Goal: Transaction & Acquisition: Purchase product/service

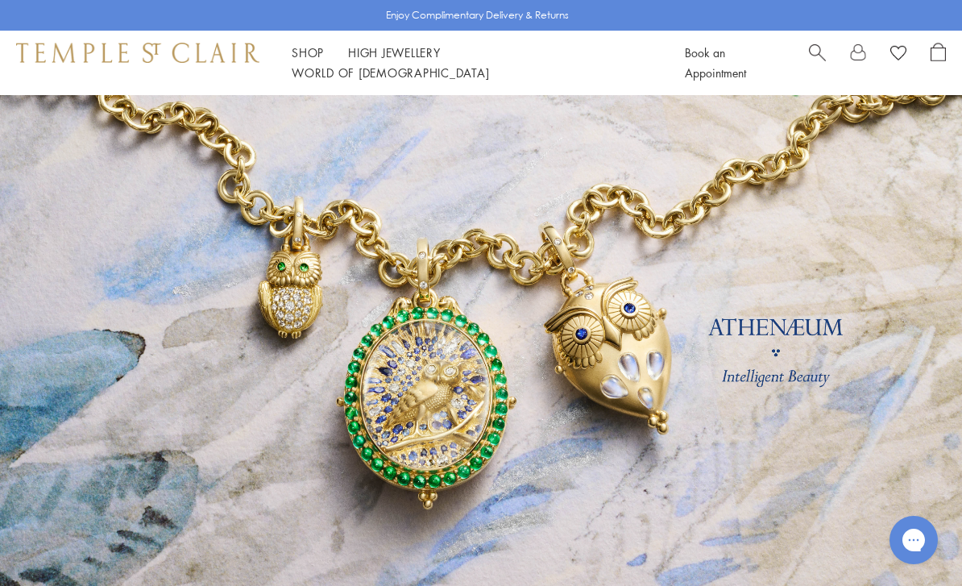
click at [805, 67] on div "Book an Appointment" at bounding box center [815, 63] width 261 height 40
click at [806, 56] on div "Book an Appointment" at bounding box center [815, 63] width 261 height 40
click at [822, 60] on span "Search" at bounding box center [817, 51] width 17 height 17
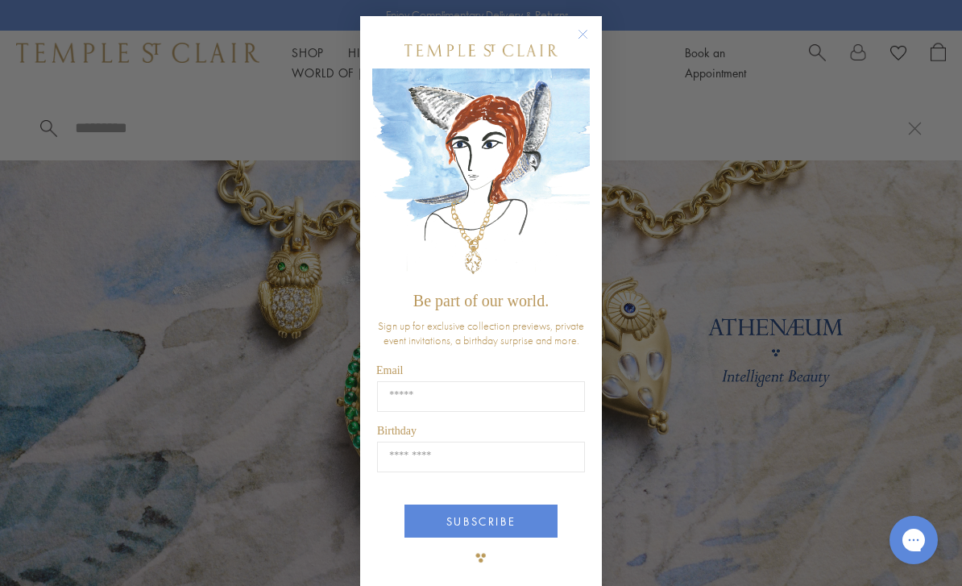
click at [575, 35] on circle "Close dialog" at bounding box center [583, 34] width 19 height 19
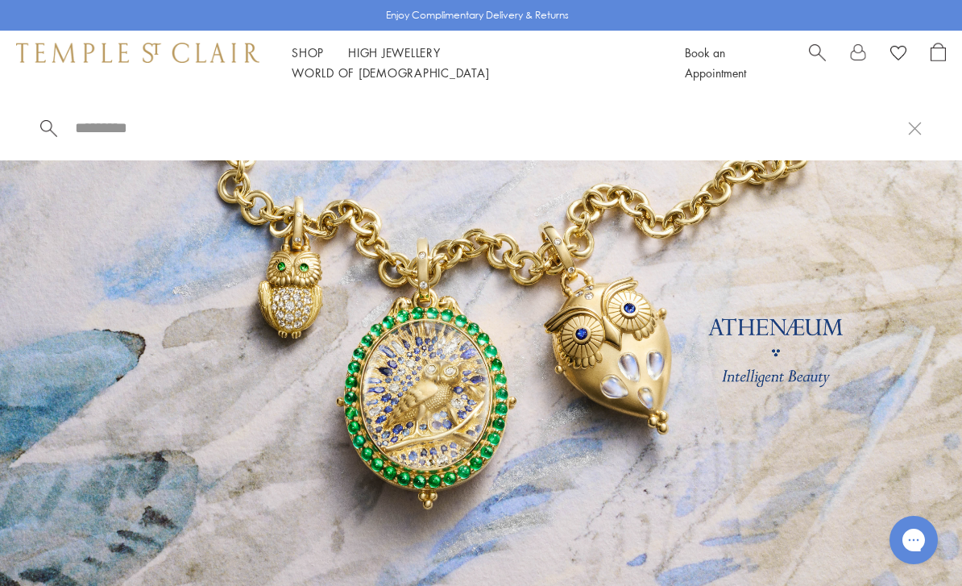
click at [269, 118] on input "search" at bounding box center [490, 127] width 835 height 19
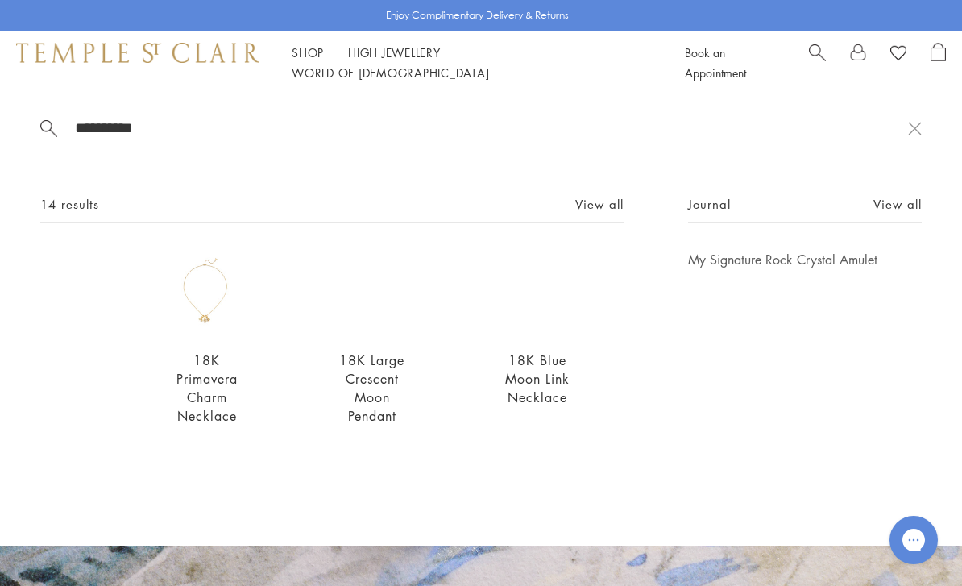
scroll to position [165, 0]
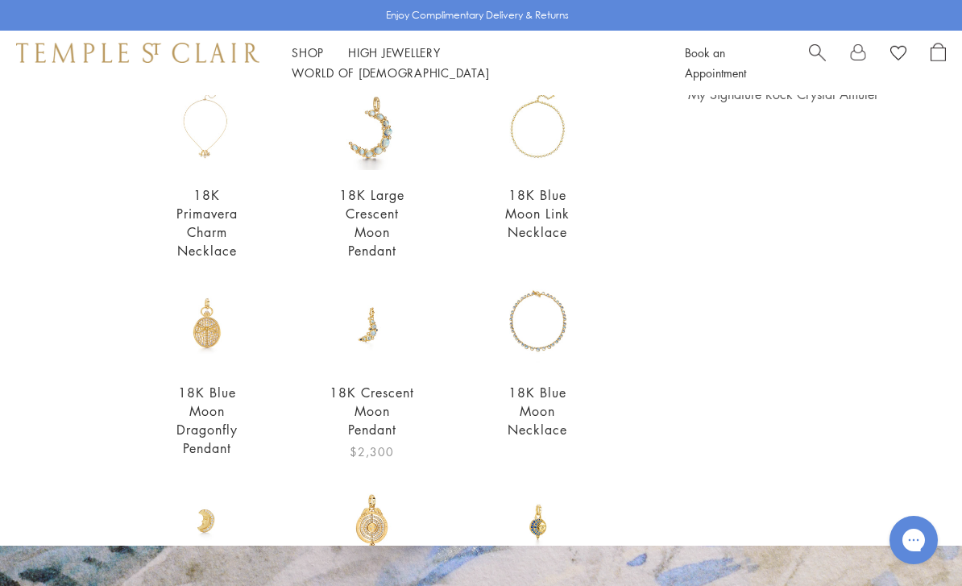
type input "**********"
click at [359, 349] on img at bounding box center [371, 324] width 85 height 85
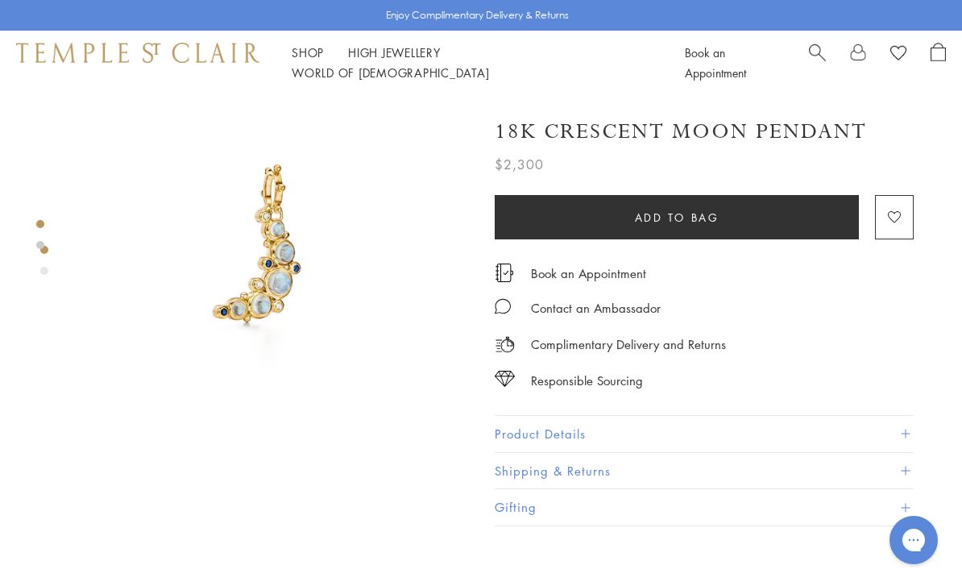
scroll to position [52, 0]
click at [663, 431] on button "Product Details" at bounding box center [704, 434] width 419 height 36
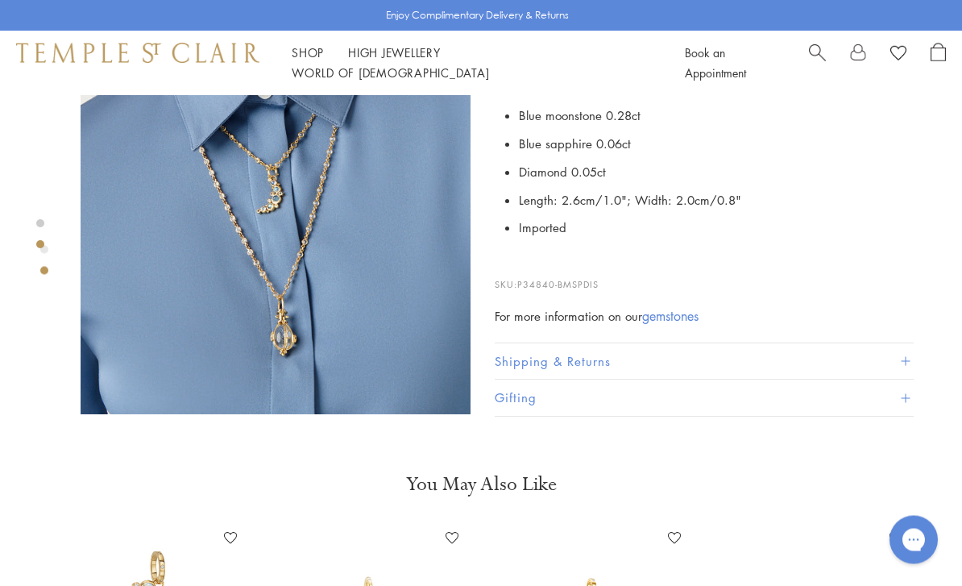
scroll to position [485, 0]
